Goal: Communication & Community: Participate in discussion

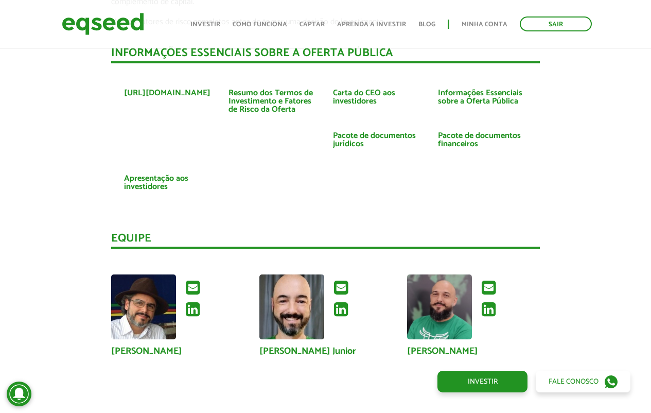
scroll to position [2445, 0]
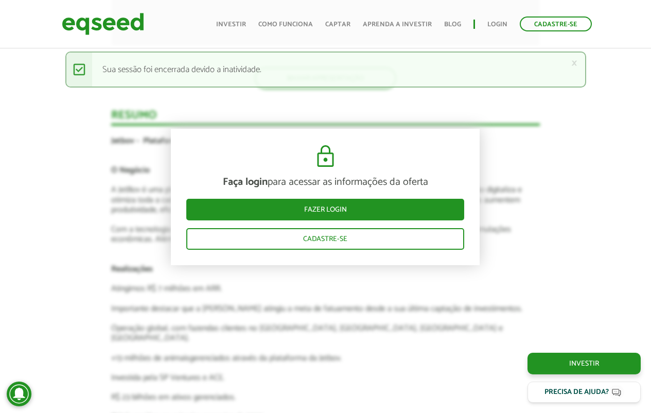
scroll to position [1732, 0]
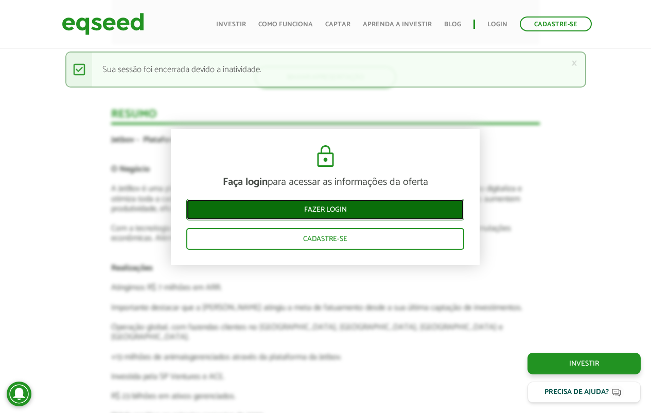
click at [315, 211] on link "Fazer login" at bounding box center [325, 210] width 278 height 22
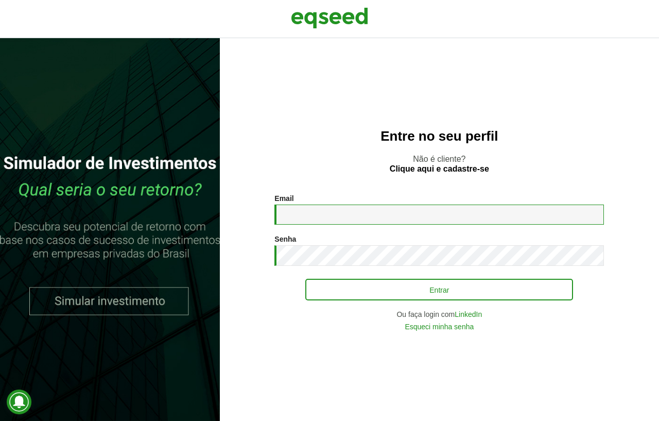
type input "**********"
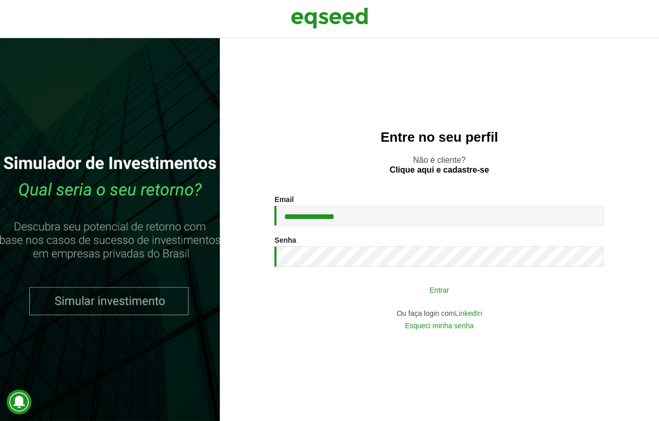
click at [357, 288] on button "Entrar" at bounding box center [439, 289] width 268 height 20
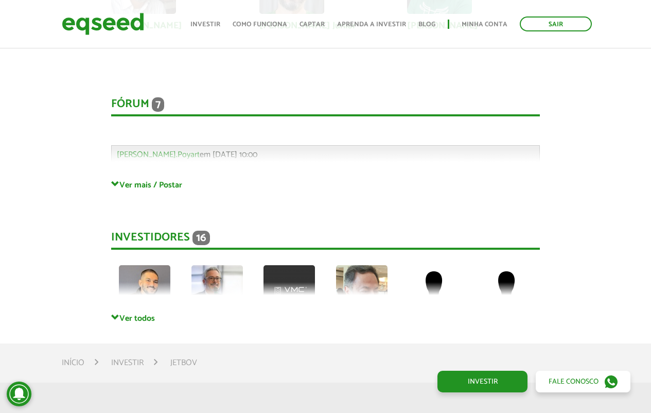
scroll to position [2650, 0]
click at [161, 168] on div "Fórum 7 Comentários Gabriel.Poyart em 19/08/2025 - 10:00 Bem-vindo(a) ao fórum …" at bounding box center [325, 128] width 429 height 103
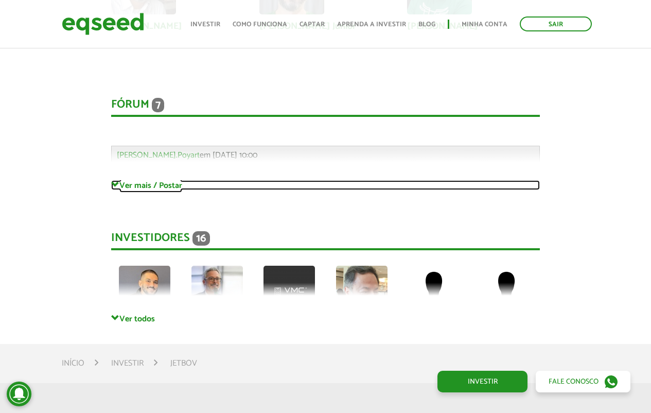
click at [158, 180] on link "Ver mais / Postar" at bounding box center [325, 185] width 429 height 10
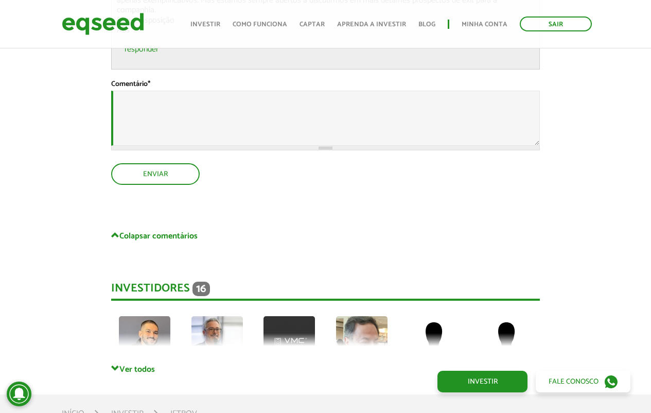
scroll to position [4431, 0]
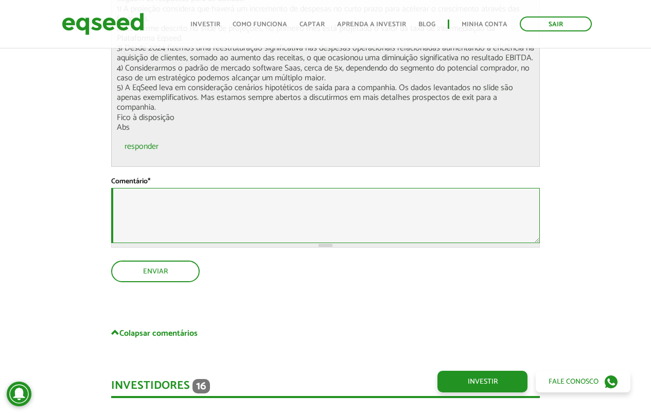
click at [179, 215] on textarea "Comentário *" at bounding box center [325, 215] width 429 height 55
click at [178, 216] on textarea "Comentário *" at bounding box center [325, 215] width 429 height 55
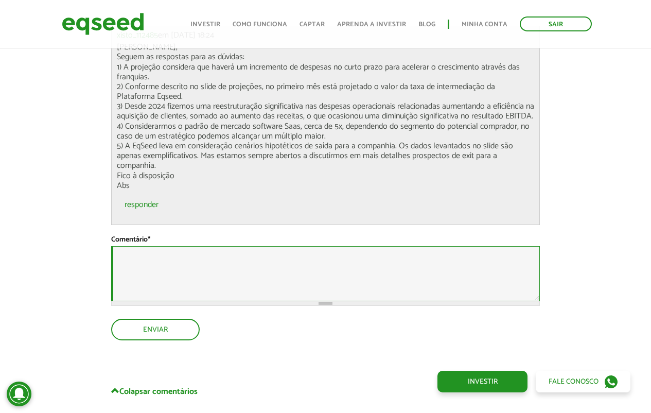
scroll to position [4375, 0]
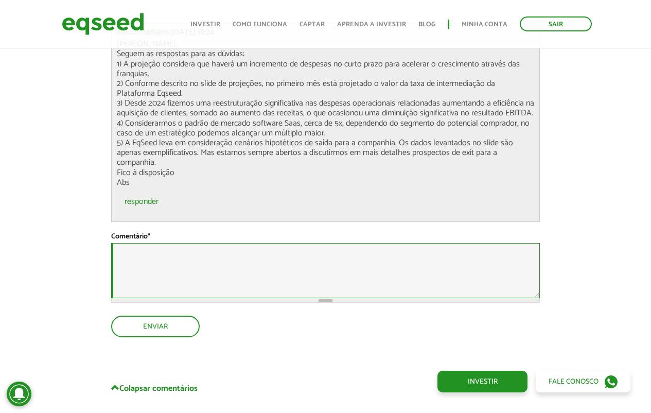
paste textarea "**********"
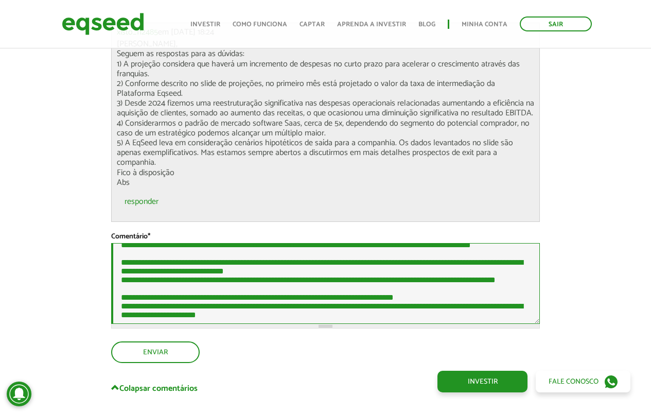
scroll to position [0, 0]
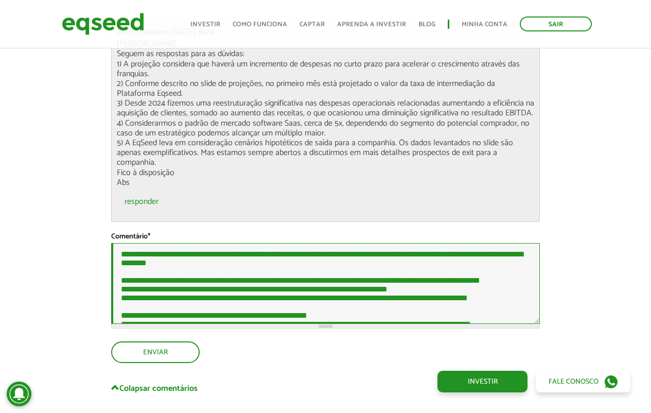
click at [159, 249] on textarea "Comentário *" at bounding box center [325, 283] width 429 height 81
paste textarea "**********"
click at [228, 257] on textarea "Comentário *" at bounding box center [325, 283] width 429 height 81
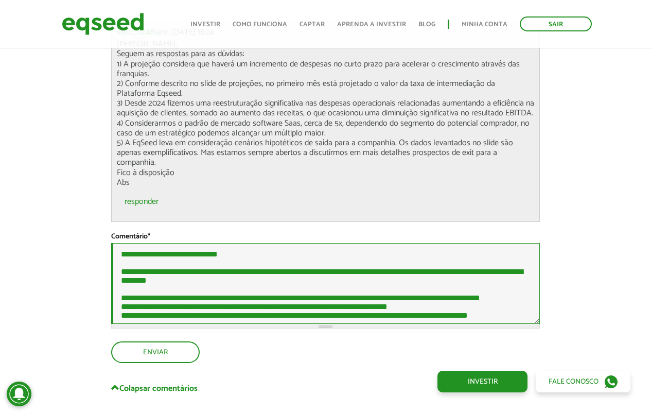
click at [184, 257] on textarea "Comentário *" at bounding box center [325, 283] width 429 height 81
click at [178, 257] on textarea "Comentário *" at bounding box center [325, 283] width 429 height 81
click at [304, 280] on textarea "Comentário *" at bounding box center [325, 283] width 429 height 81
click at [271, 257] on textarea "Comentário *" at bounding box center [325, 283] width 429 height 81
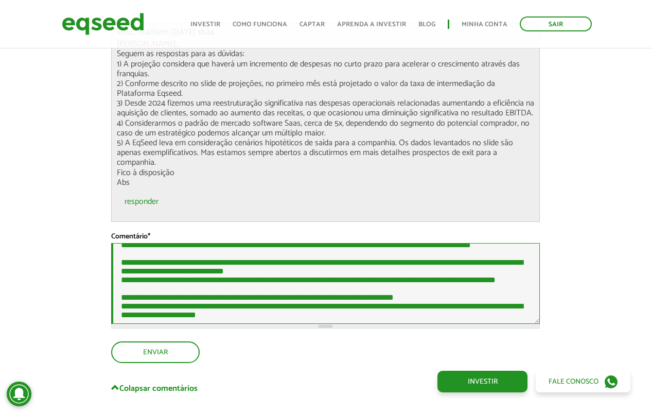
scroll to position [250, 0]
click at [321, 308] on textarea "Comentário *" at bounding box center [325, 283] width 429 height 81
click at [256, 269] on textarea "Comentário *" at bounding box center [325, 283] width 429 height 81
click at [234, 269] on textarea "Comentário *" at bounding box center [325, 283] width 429 height 81
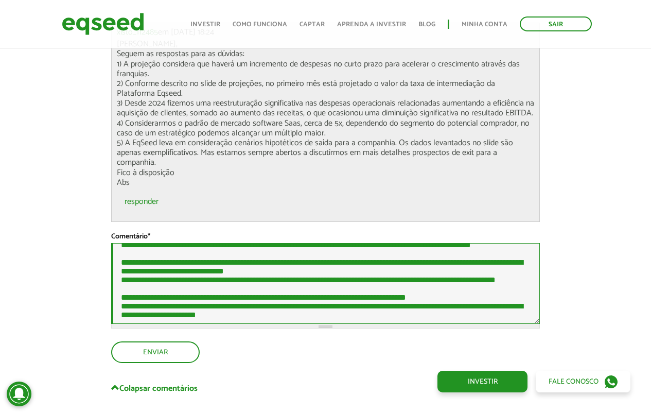
click at [307, 279] on textarea "Comentário *" at bounding box center [325, 283] width 429 height 81
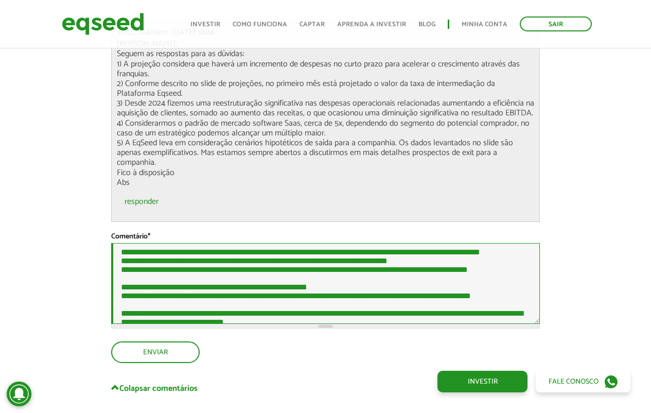
scroll to position [250, 0]
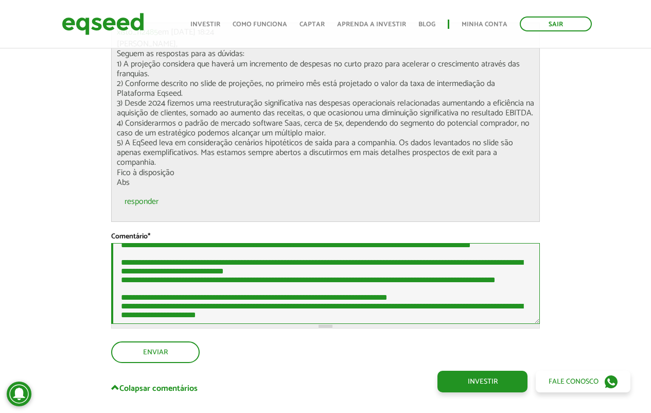
click at [263, 283] on textarea "Comentário *" at bounding box center [325, 283] width 429 height 81
click at [266, 271] on textarea "Comentário *" at bounding box center [325, 283] width 429 height 81
click at [284, 284] on textarea "Comentário *" at bounding box center [325, 283] width 429 height 81
type textarea "**********"
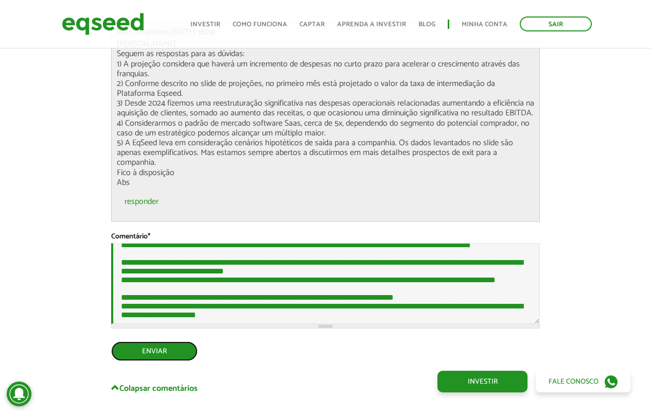
click at [181, 348] on button "Enviar" at bounding box center [154, 351] width 86 height 20
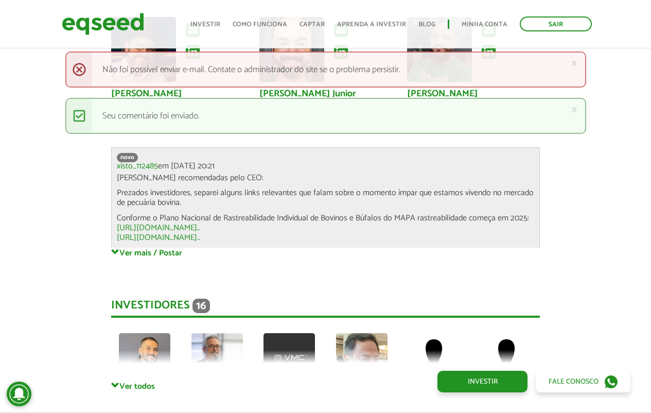
scroll to position [2645, 0]
